Goal: Task Accomplishment & Management: Manage account settings

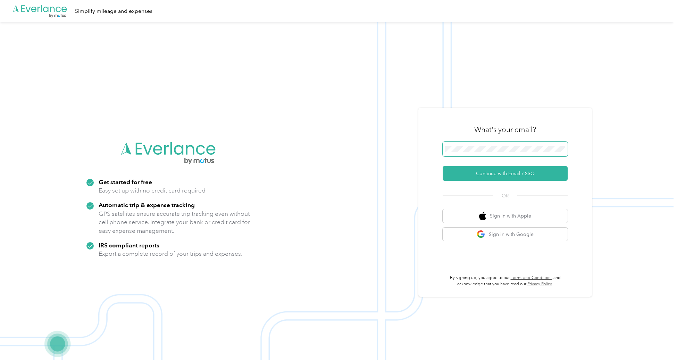
click at [491, 153] on span at bounding box center [505, 149] width 125 height 15
click at [499, 171] on button "Continue with Email / SSO" at bounding box center [505, 173] width 125 height 15
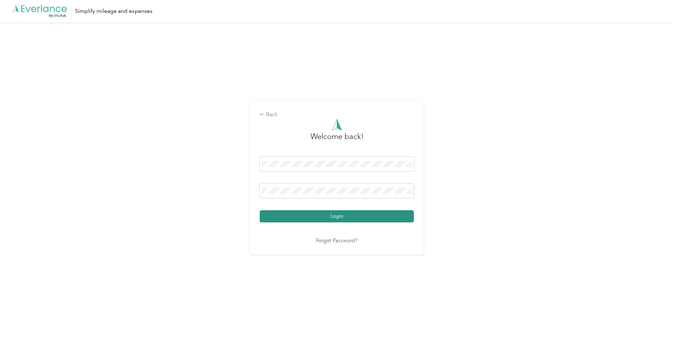
click at [299, 216] on button "Login" at bounding box center [337, 216] width 154 height 12
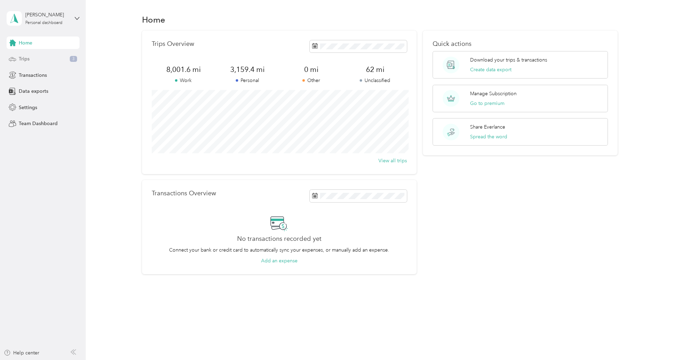
click at [21, 55] on span "Trips" at bounding box center [24, 58] width 11 height 7
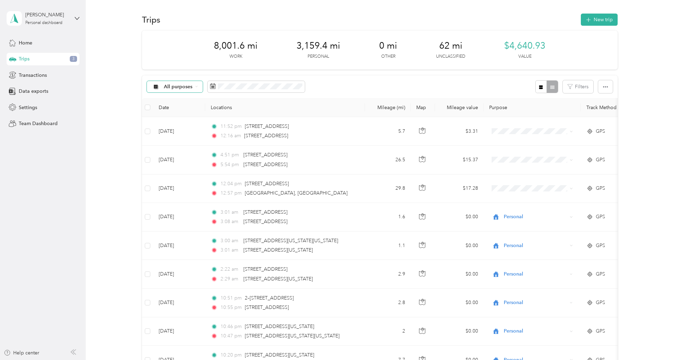
click at [183, 85] on span "All purposes" at bounding box center [178, 86] width 29 height 5
click at [184, 111] on span "Unclassified" at bounding box center [181, 111] width 34 height 7
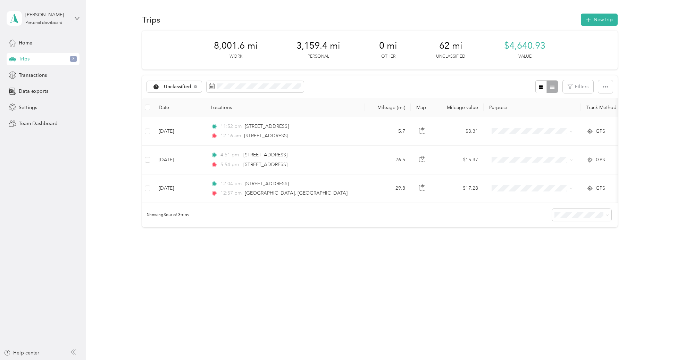
click at [151, 110] on th at bounding box center [147, 107] width 11 height 19
click at [147, 110] on label at bounding box center [148, 107] width 6 height 8
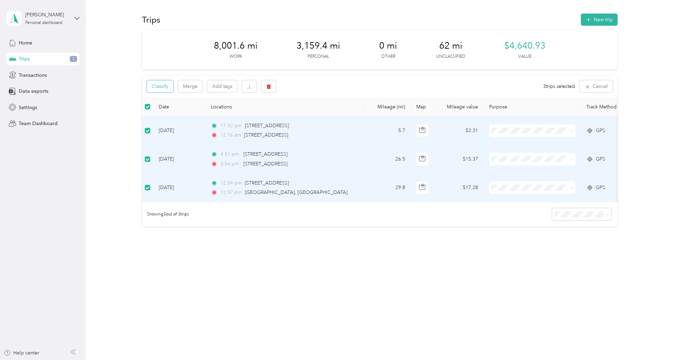
click at [165, 87] on button "Classify" at bounding box center [160, 86] width 26 height 12
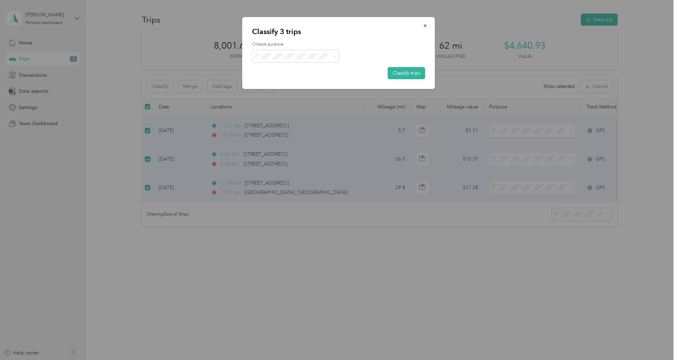
click at [277, 81] on span "Personal" at bounding box center [301, 80] width 65 height 7
click at [415, 72] on button "Classify trips" at bounding box center [406, 73] width 37 height 12
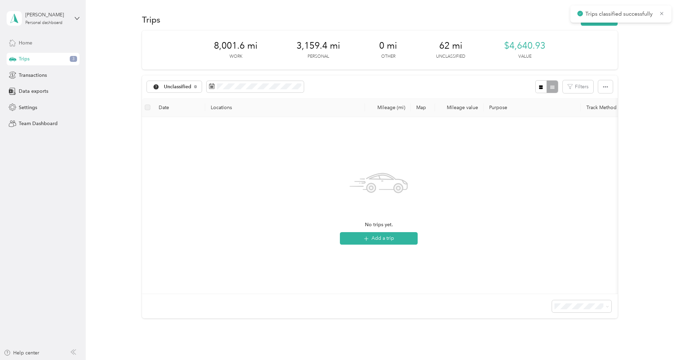
click at [28, 43] on span "Home" at bounding box center [26, 42] width 14 height 7
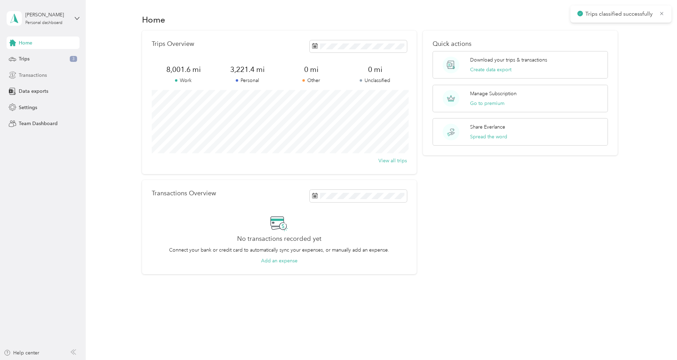
click at [37, 75] on span "Transactions" at bounding box center [33, 75] width 28 height 7
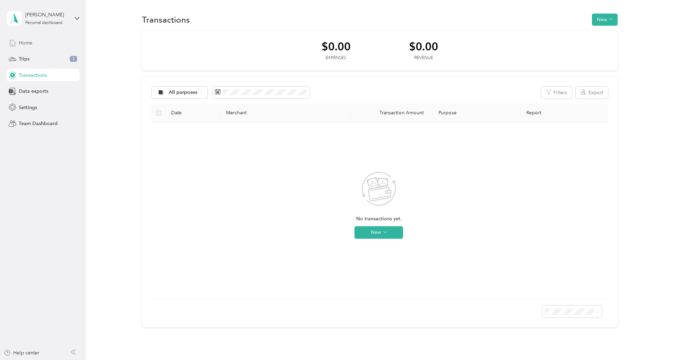
click at [28, 39] on span "Home" at bounding box center [26, 42] width 14 height 7
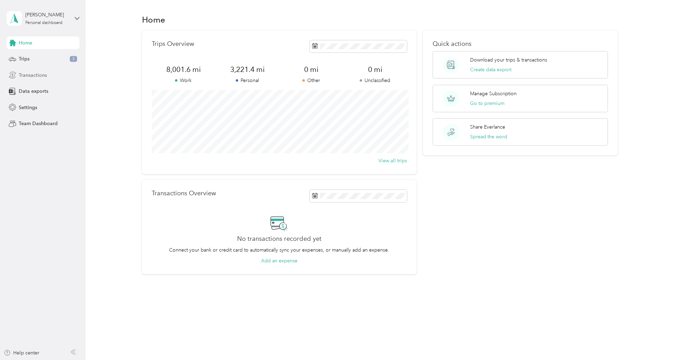
click at [36, 72] on span "Transactions" at bounding box center [33, 75] width 28 height 7
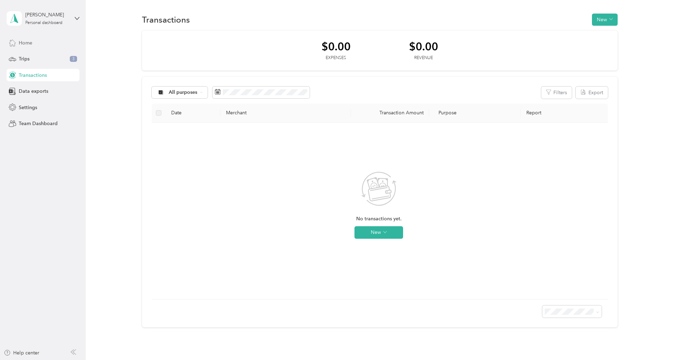
click at [25, 41] on span "Home" at bounding box center [26, 42] width 14 height 7
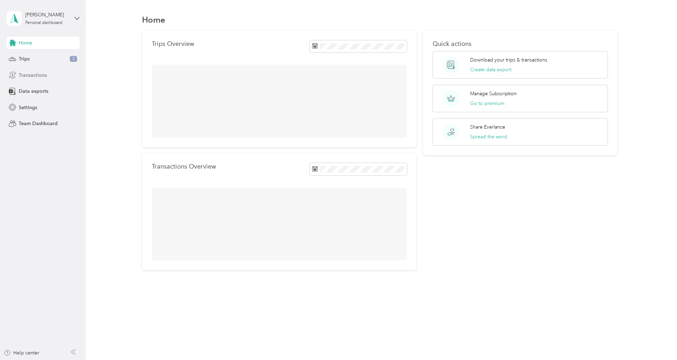
click at [36, 70] on div "Transactions" at bounding box center [43, 75] width 73 height 12
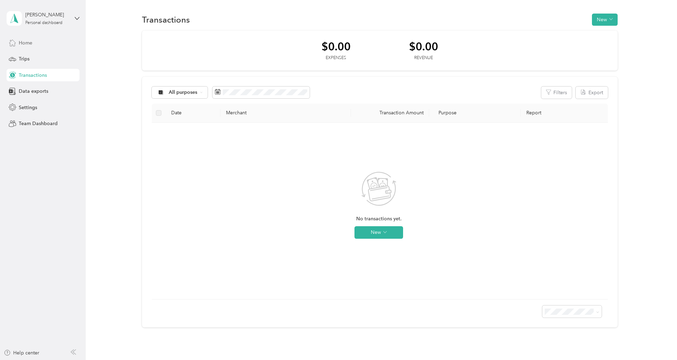
click at [28, 43] on span "Home" at bounding box center [26, 42] width 14 height 7
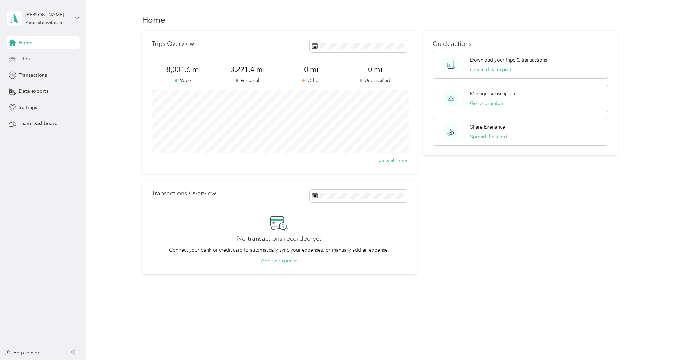
click at [33, 59] on div "Trips" at bounding box center [43, 59] width 73 height 12
